Goal: Information Seeking & Learning: Learn about a topic

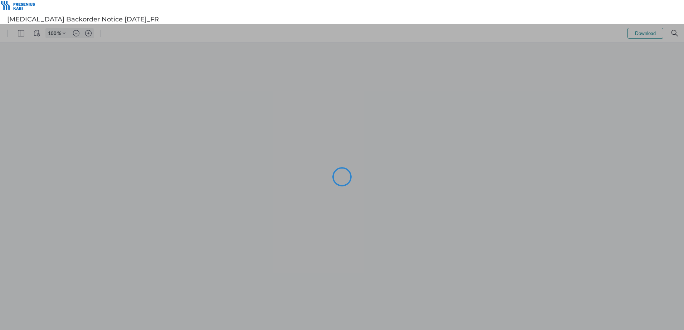
type input "101"
